Goal: Complete application form

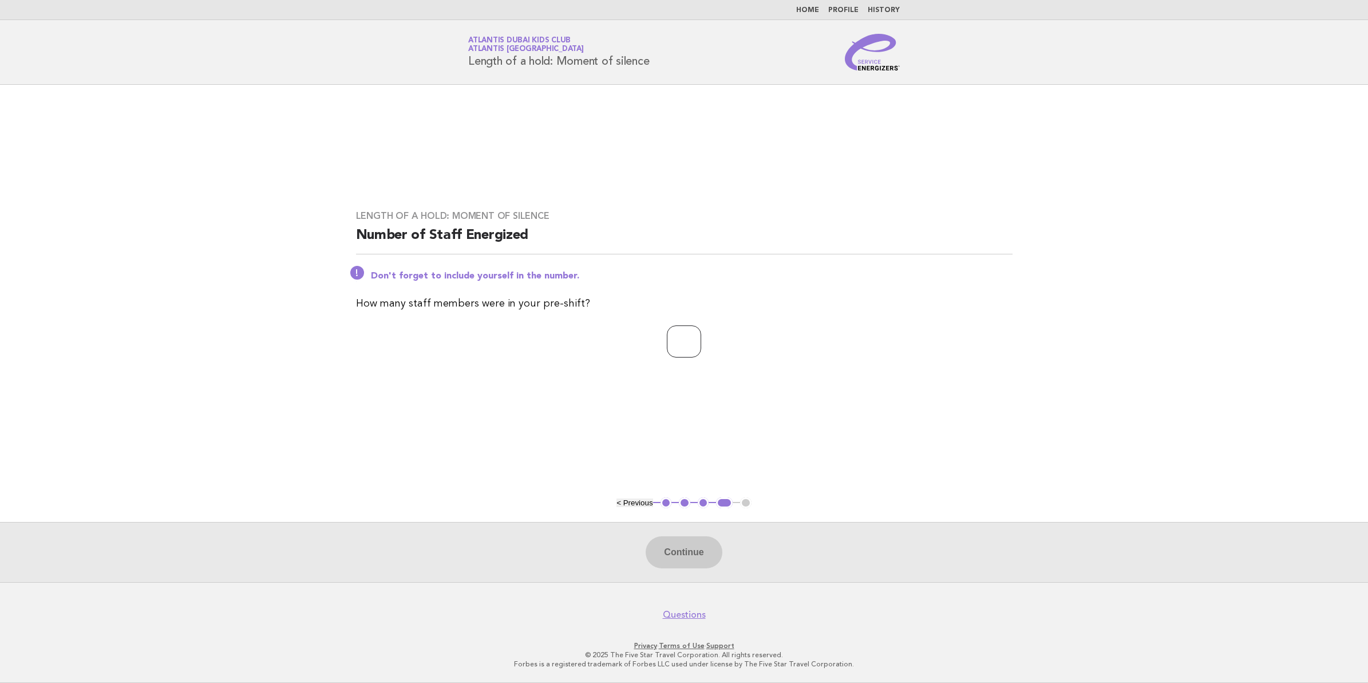
click at [689, 345] on input "number" at bounding box center [684, 341] width 34 height 32
type input "**"
click at [775, 467] on main "Length of a hold: Moment of silence Number of Staff Energized Don't forget to i…" at bounding box center [684, 333] width 1368 height 497
click at [705, 548] on button "Continue" at bounding box center [684, 552] width 76 height 32
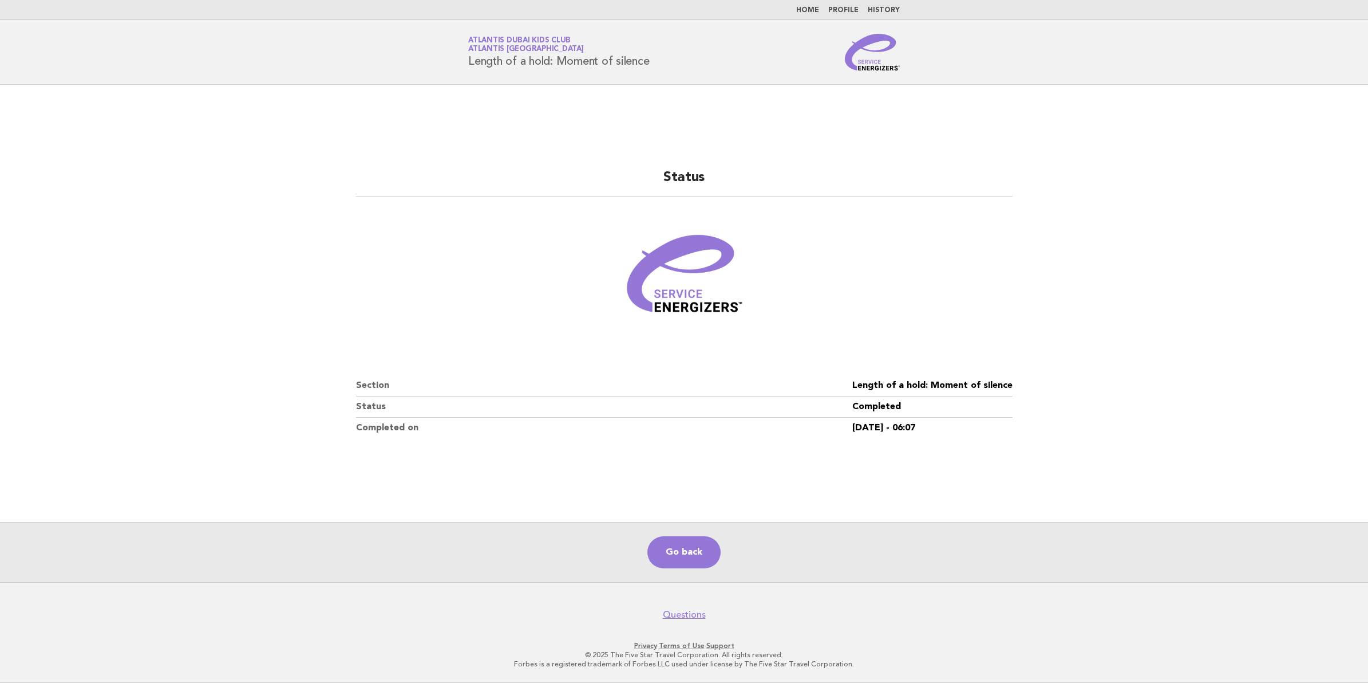
click at [0, 242] on html "Home Profile History Service Energizers Atlantis Dubai Kids Club Atlantis [GEOG…" at bounding box center [684, 341] width 1368 height 683
click at [810, 5] on nav "Home Profile History" at bounding box center [684, 10] width 1368 height 20
click at [808, 13] on link "Home" at bounding box center [807, 10] width 23 height 7
